Goal: Navigation & Orientation: Find specific page/section

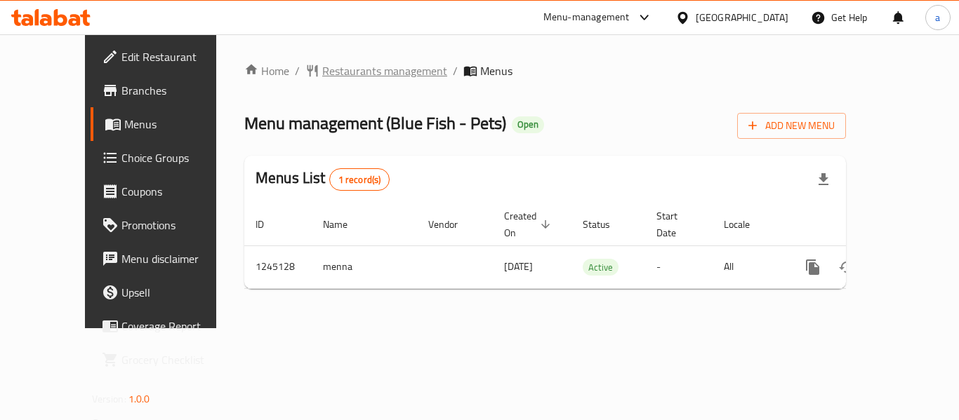
click at [329, 62] on span "Restaurants management" at bounding box center [384, 70] width 125 height 17
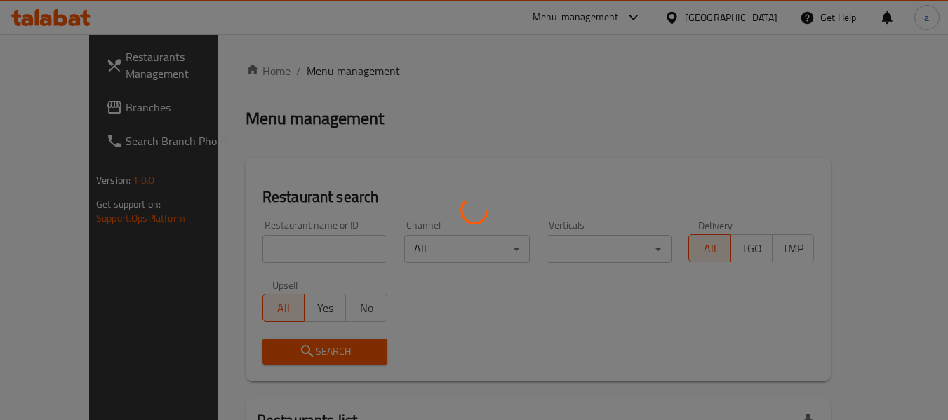
click at [740, 12] on div at bounding box center [474, 210] width 948 height 420
click at [739, 20] on div at bounding box center [474, 210] width 948 height 420
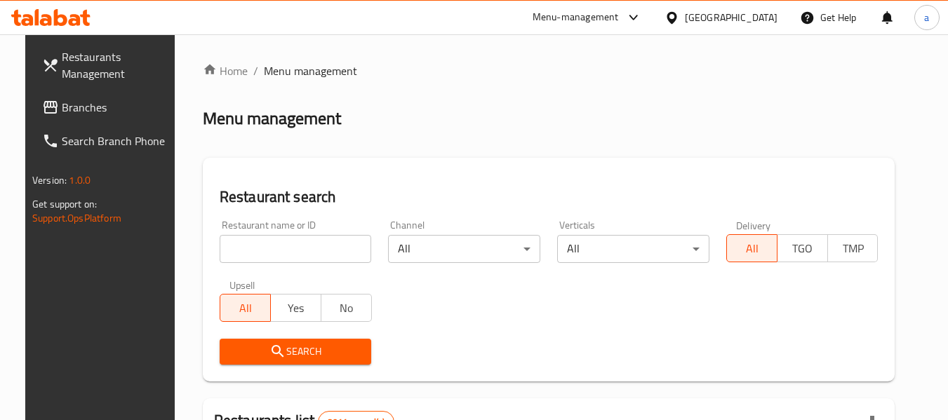
click at [685, 20] on div at bounding box center [675, 17] width 20 height 15
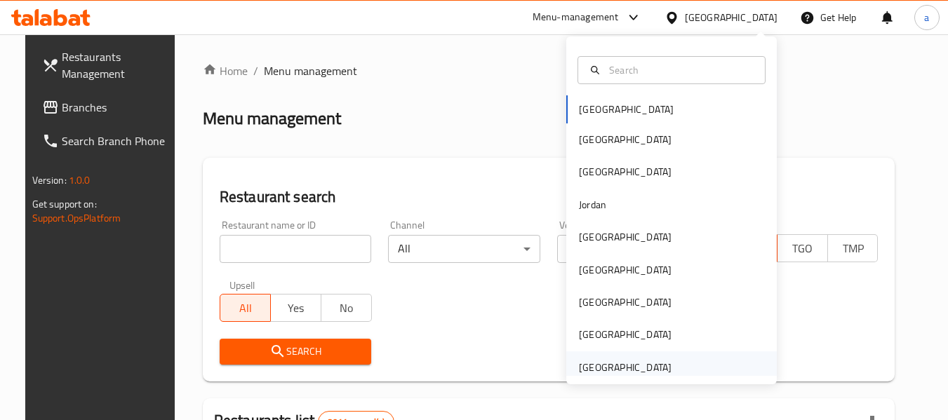
click at [587, 365] on div "[GEOGRAPHIC_DATA]" at bounding box center [625, 367] width 93 height 15
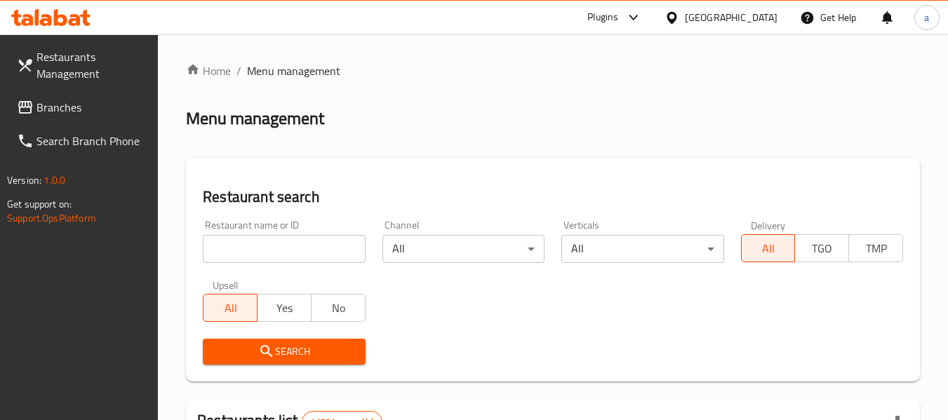
click at [84, 113] on span "Branches" at bounding box center [92, 107] width 111 height 17
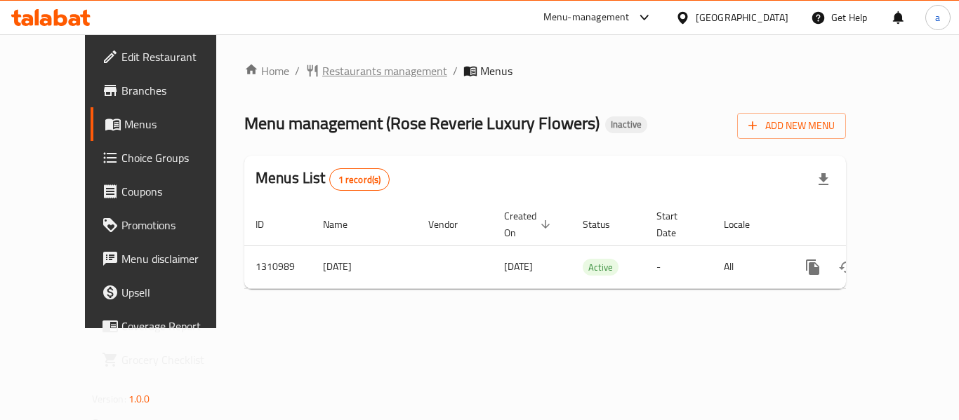
click at [324, 68] on span "Restaurants management" at bounding box center [384, 70] width 125 height 17
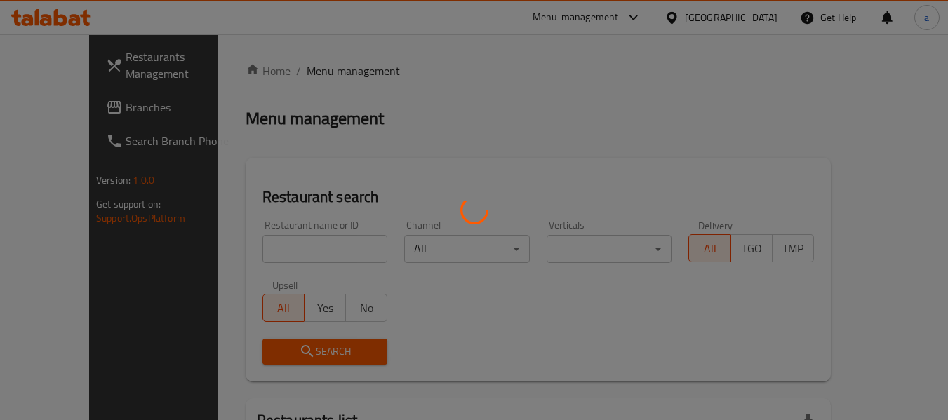
click at [672, 23] on div at bounding box center [474, 210] width 948 height 420
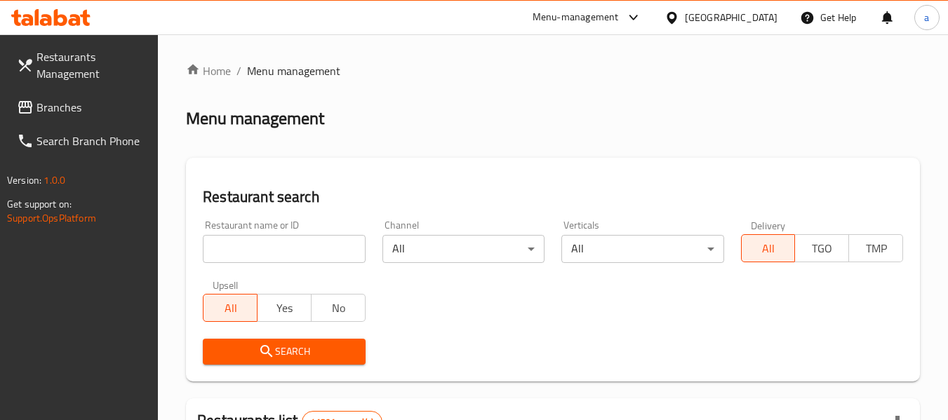
click at [679, 13] on div at bounding box center [474, 210] width 948 height 420
click at [676, 27] on div "[GEOGRAPHIC_DATA]" at bounding box center [721, 18] width 135 height 34
click at [669, 22] on icon at bounding box center [672, 18] width 15 height 15
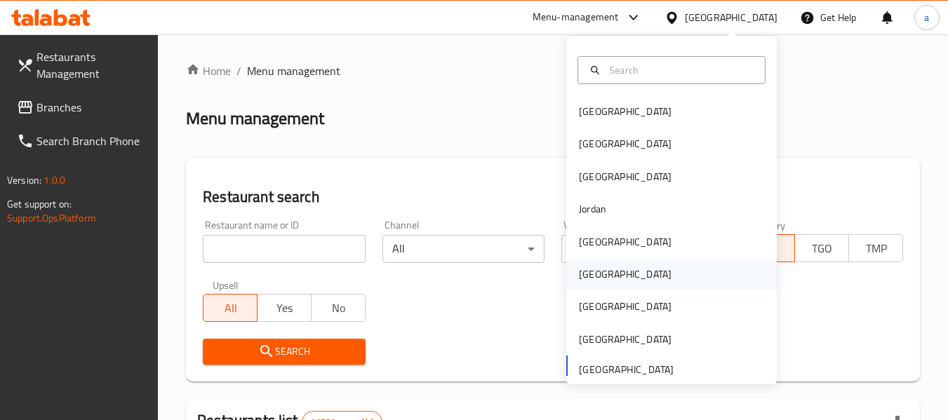
click at [579, 271] on div "[GEOGRAPHIC_DATA]" at bounding box center [625, 274] width 93 height 15
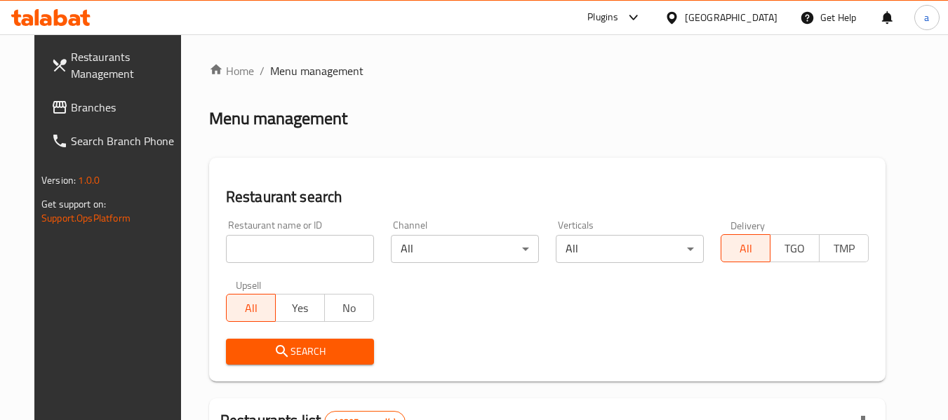
click at [88, 117] on link "Branches" at bounding box center [116, 108] width 153 height 34
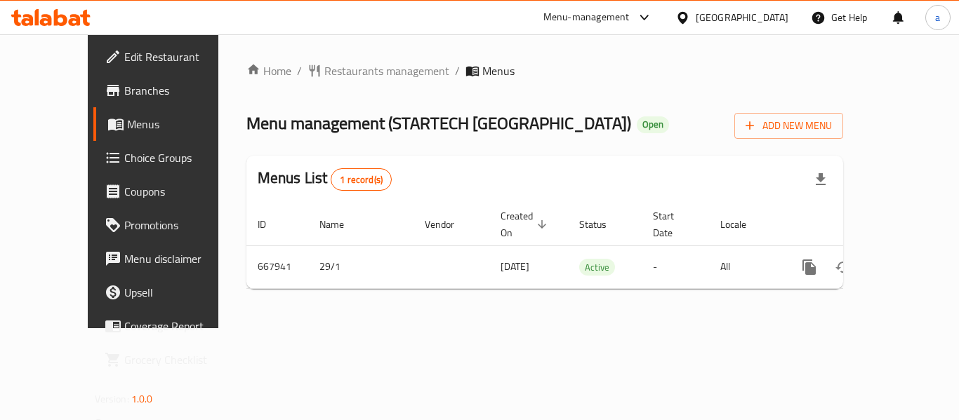
click at [738, 25] on div "[GEOGRAPHIC_DATA]" at bounding box center [731, 18] width 135 height 34
click at [696, 20] on div at bounding box center [685, 17] width 20 height 15
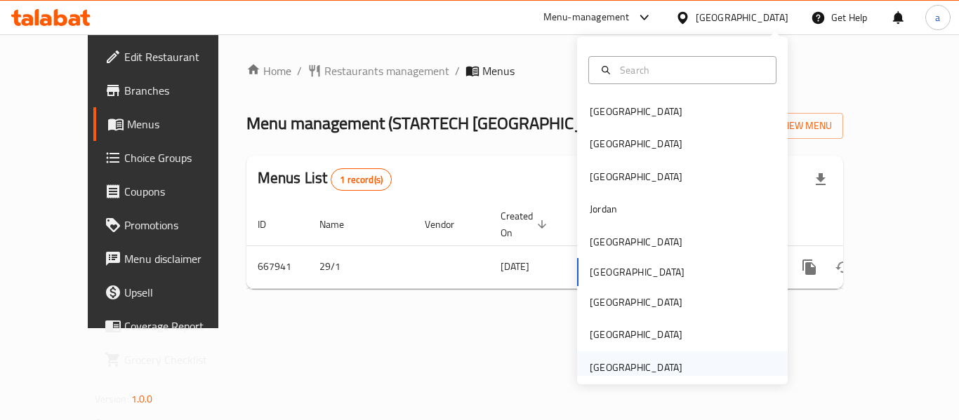
click at [639, 364] on div "[GEOGRAPHIC_DATA]" at bounding box center [636, 367] width 93 height 15
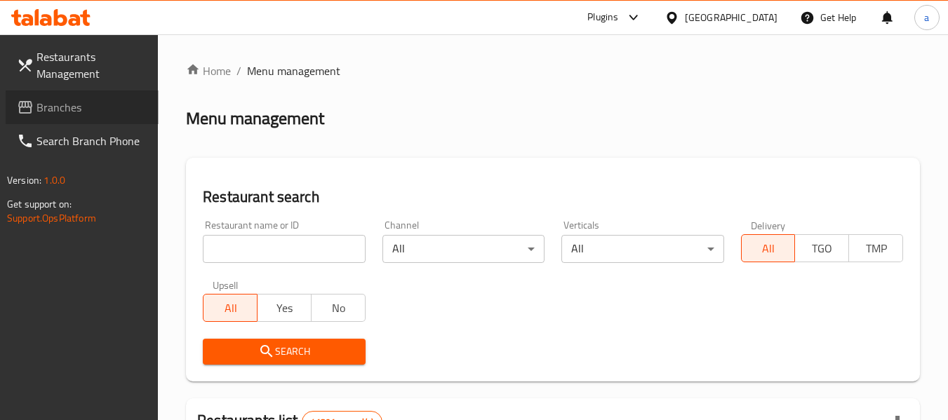
click at [44, 106] on span "Branches" at bounding box center [92, 107] width 111 height 17
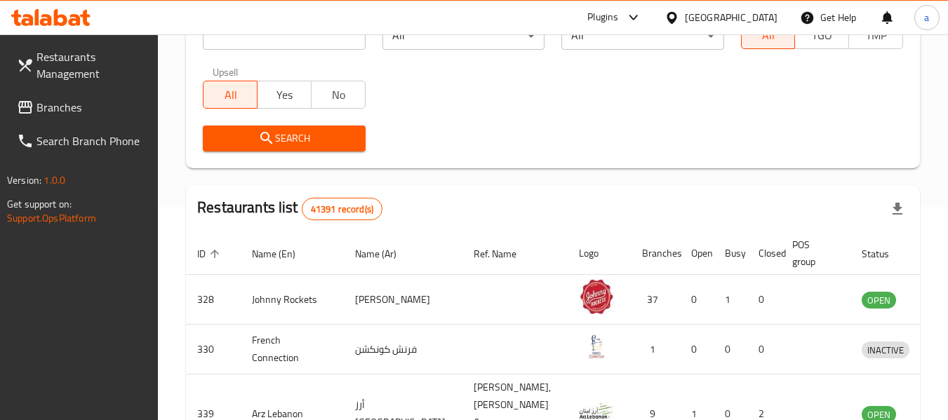
scroll to position [281, 0]
